Goal: Go to known website: Access a specific website the user already knows

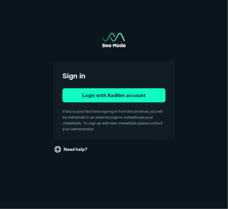
click at [95, 97] on button "Login with RadNet account" at bounding box center [113, 95] width 103 height 14
